Goal: Find specific page/section: Find specific page/section

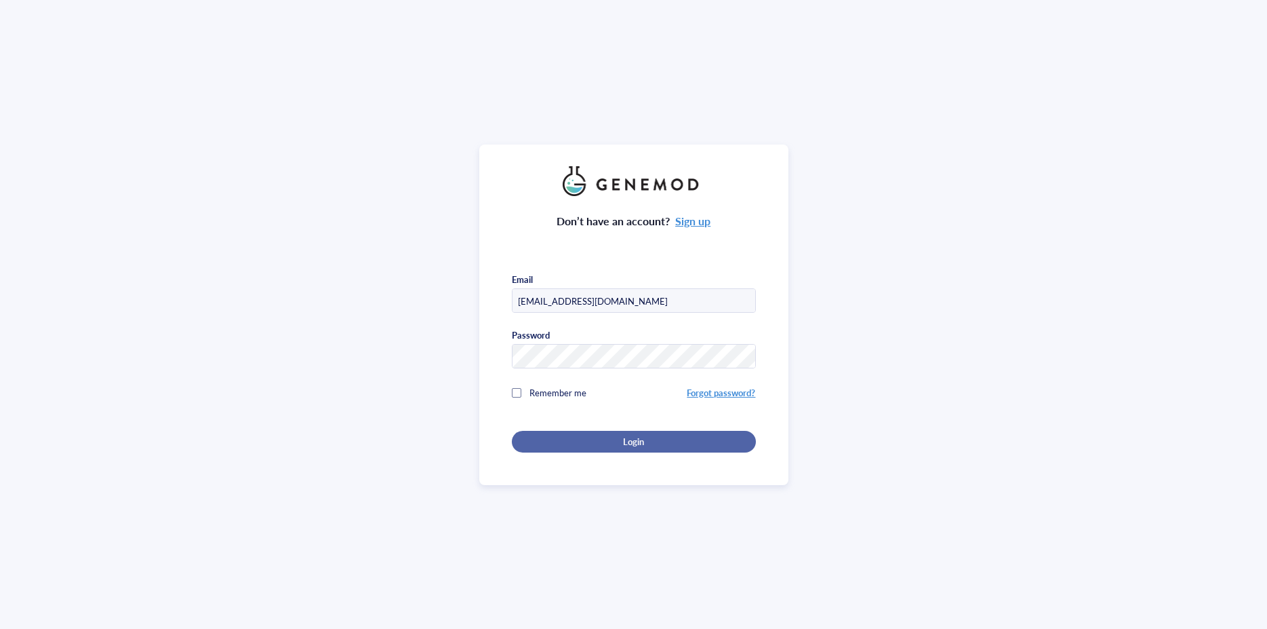
type input "info.lse@technikum-wien.at"
click at [600, 435] on div "Login" at bounding box center [634, 441] width 201 height 12
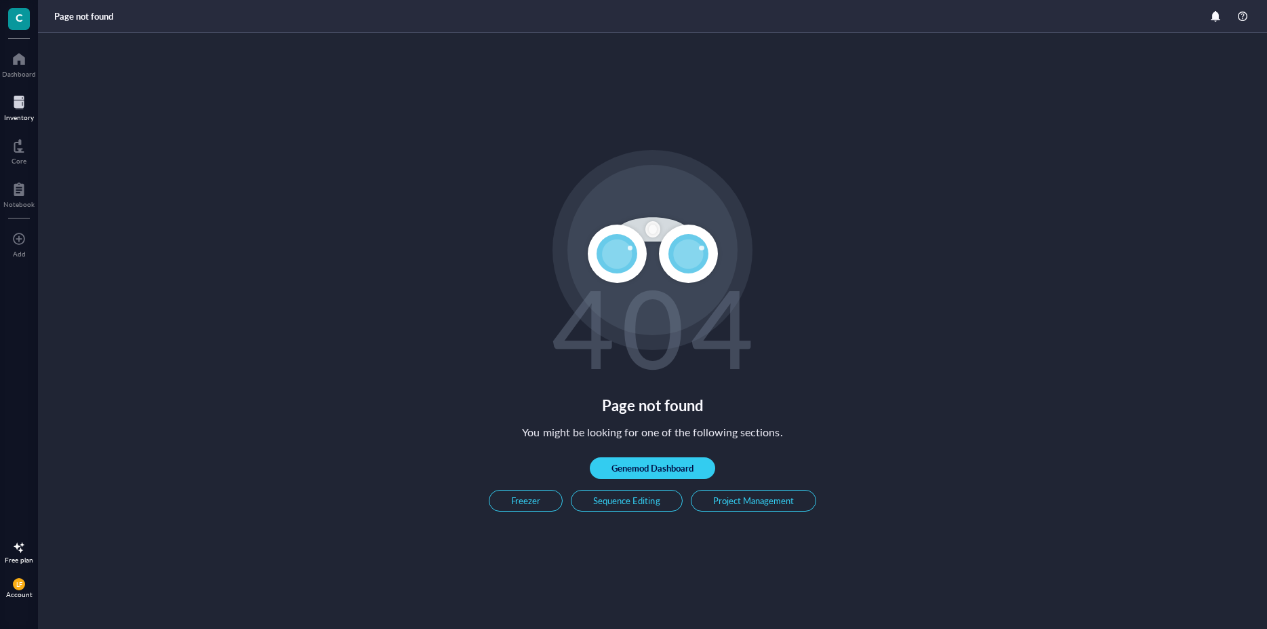
click at [14, 94] on div at bounding box center [19, 103] width 30 height 22
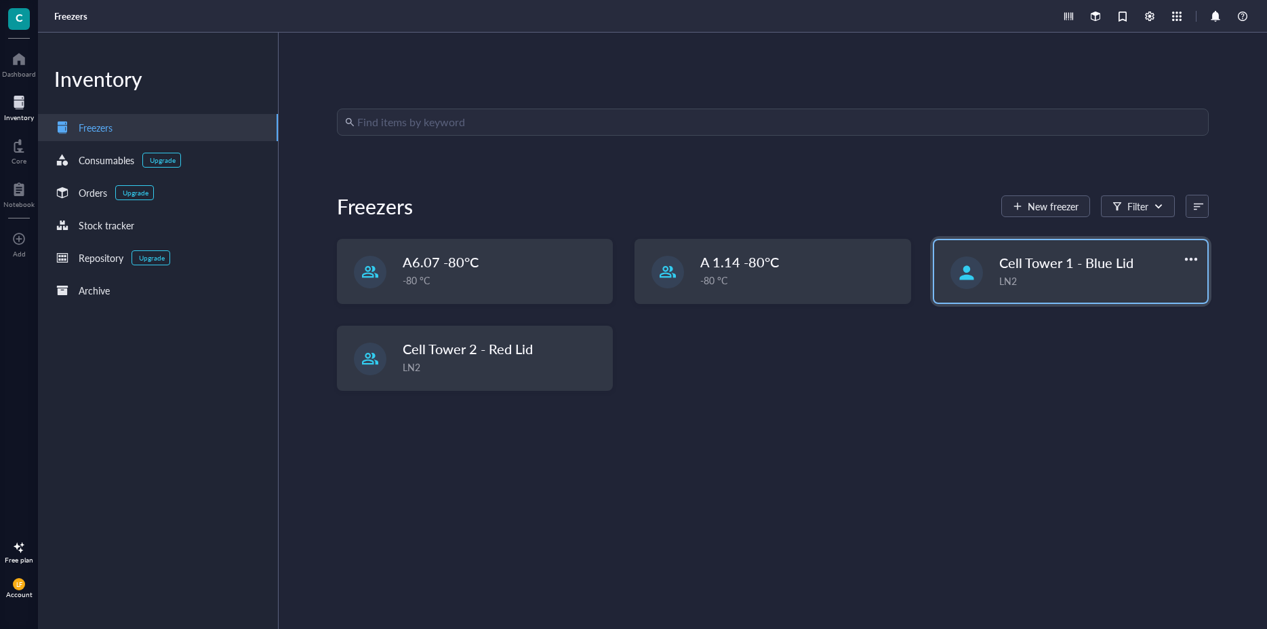
click at [1031, 255] on span "Cell Tower 1 - Blue Lid" at bounding box center [1066, 262] width 134 height 19
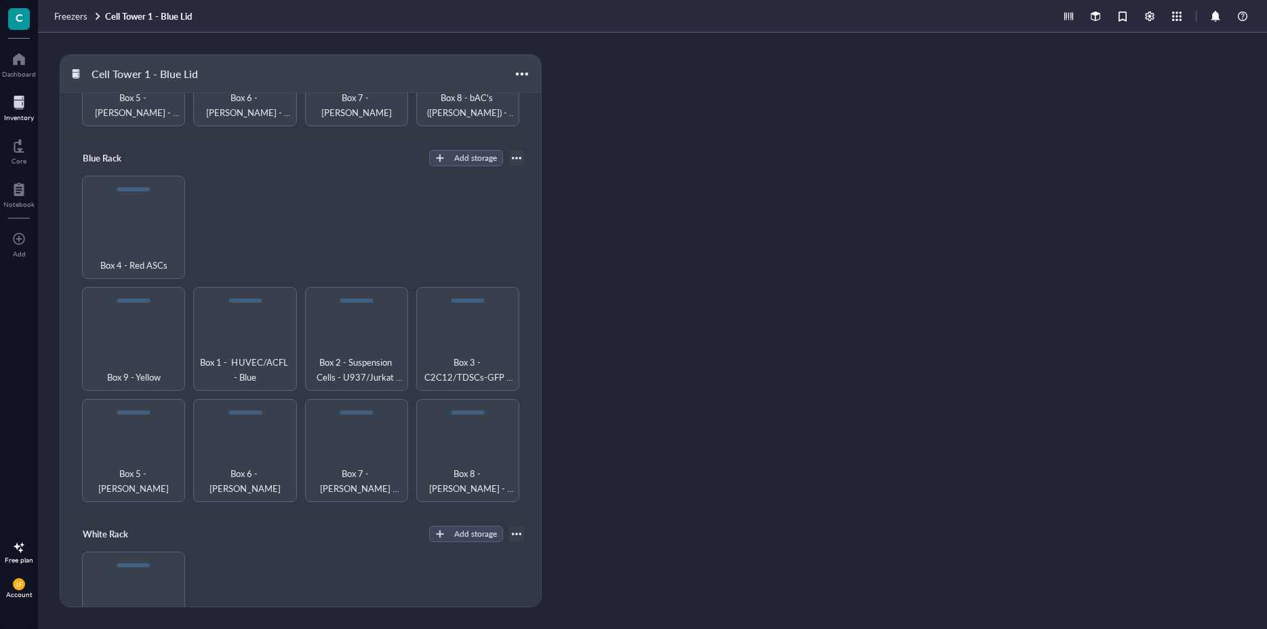
scroll to position [342, 0]
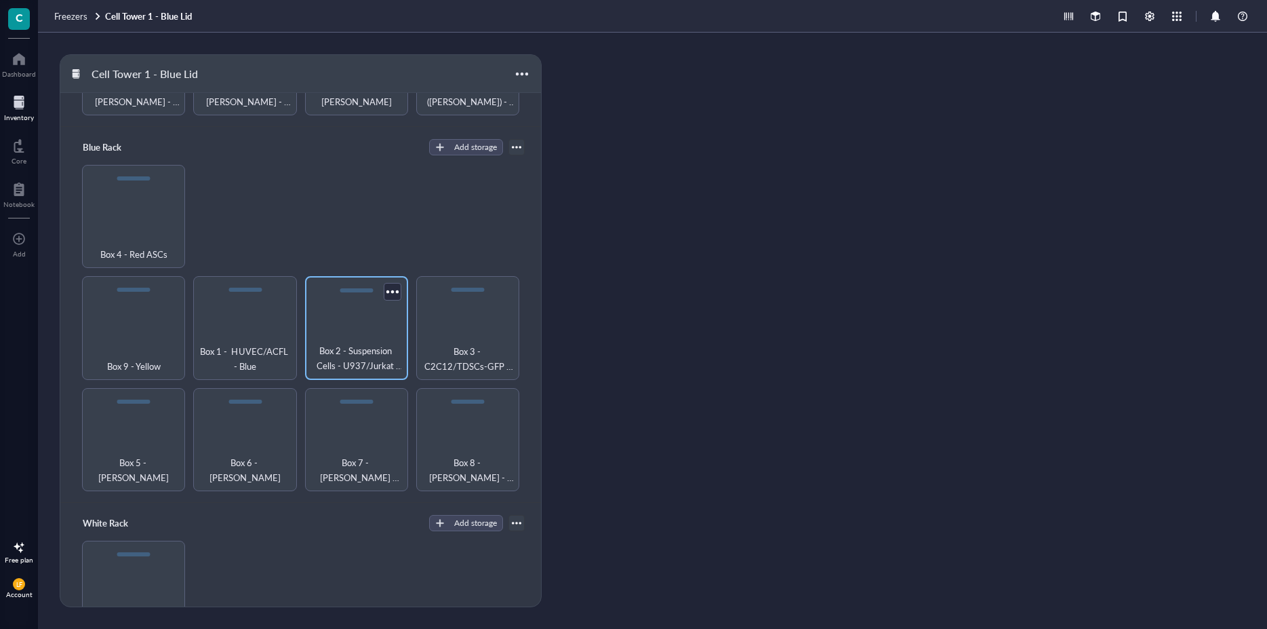
click at [342, 343] on span "Box 2 - Suspension Cells - U937/Jurkat T/NTERA-2/MM6 Yellow" at bounding box center [357, 358] width 90 height 30
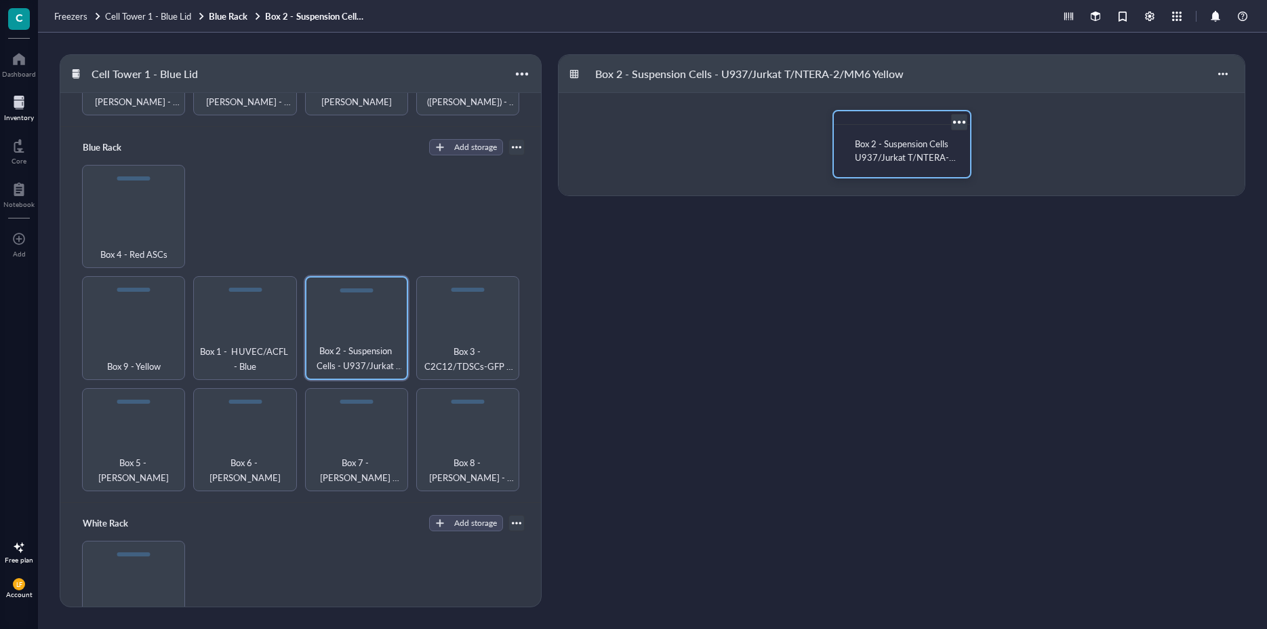
click at [909, 142] on span "Box 2 - Suspension Cells U937/Jurkat T/NTERA-2/MM6- Yellow" at bounding box center [905, 157] width 101 height 40
